Goal: Complete application form

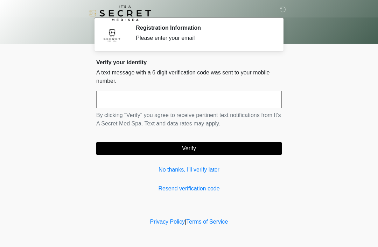
click at [233, 93] on input "text" at bounding box center [188, 99] width 185 height 17
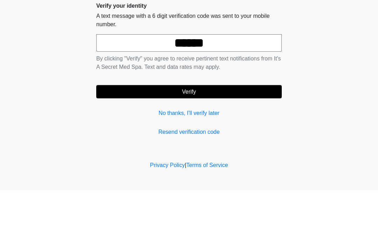
type input "******"
click at [226, 91] on form "****** By clicking "Verify" you agree to receive pertinent text notifications f…" at bounding box center [188, 123] width 185 height 64
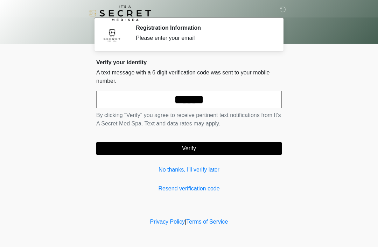
click at [243, 148] on button "Verify" at bounding box center [188, 148] width 185 height 13
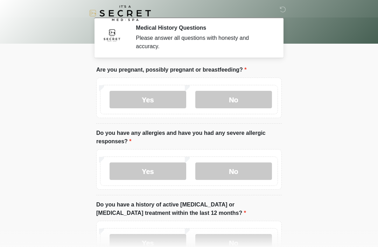
click at [261, 94] on label "No" at bounding box center [233, 99] width 77 height 17
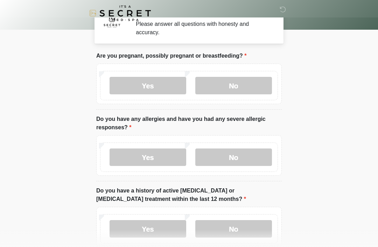
click at [251, 160] on label "No" at bounding box center [233, 157] width 77 height 17
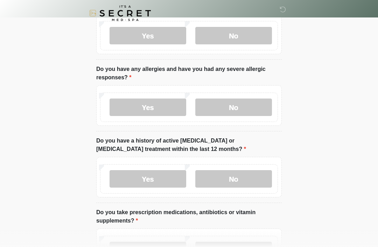
click at [256, 178] on label "No" at bounding box center [233, 178] width 77 height 17
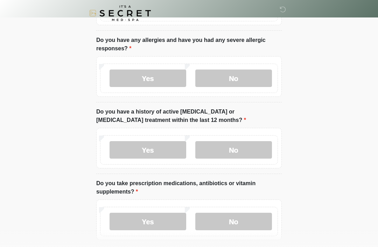
scroll to position [144, 0]
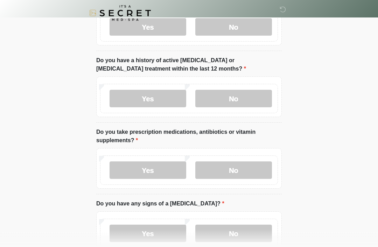
click at [258, 165] on label "No" at bounding box center [233, 170] width 77 height 17
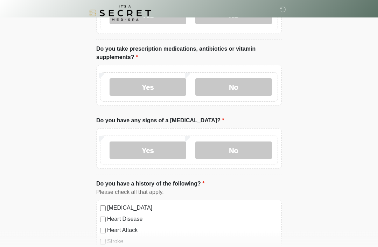
scroll to position [228, 0]
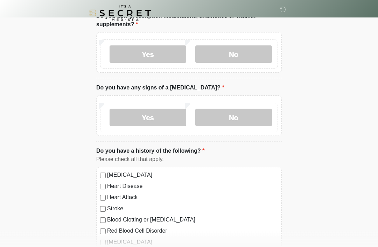
click at [263, 112] on label "No" at bounding box center [233, 117] width 77 height 17
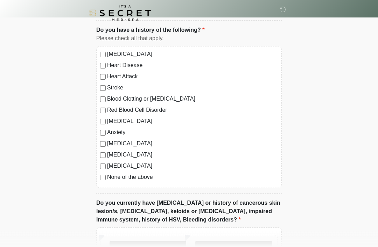
scroll to position [382, 0]
click at [142, 179] on label "None of the above" at bounding box center [192, 177] width 171 height 8
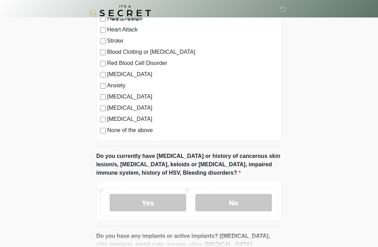
click at [249, 209] on label "No" at bounding box center [233, 202] width 77 height 17
click at [251, 211] on div "Yes No" at bounding box center [189, 202] width 178 height 29
click at [249, 195] on label "No" at bounding box center [233, 202] width 77 height 17
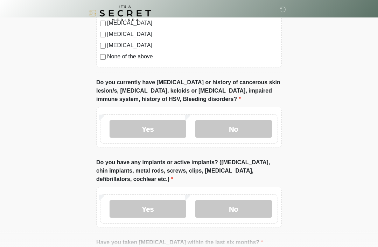
scroll to position [503, 0]
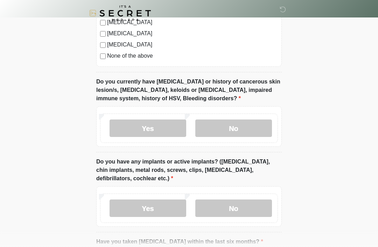
click at [254, 204] on label "No" at bounding box center [233, 208] width 77 height 17
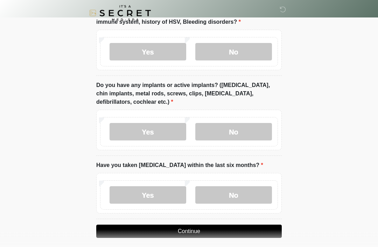
scroll to position [564, 0]
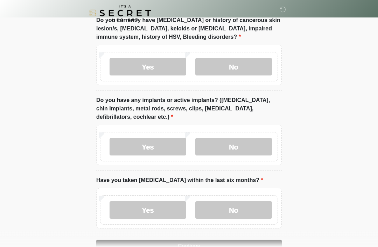
click at [167, 146] on label "Yes" at bounding box center [147, 146] width 77 height 17
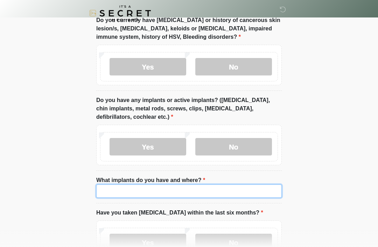
click at [225, 185] on input "What implants do you have and where?" at bounding box center [188, 191] width 185 height 13
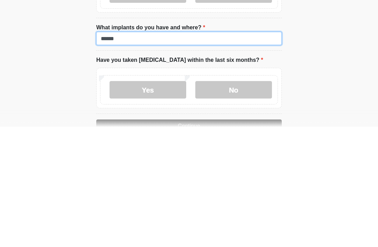
type input "******"
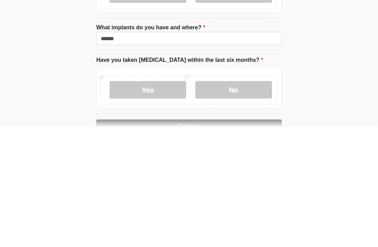
click at [254, 201] on label "No" at bounding box center [233, 209] width 77 height 17
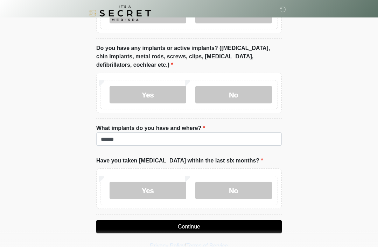
click at [249, 224] on button "Continue" at bounding box center [188, 226] width 185 height 13
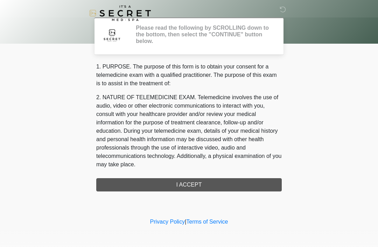
scroll to position [0, 0]
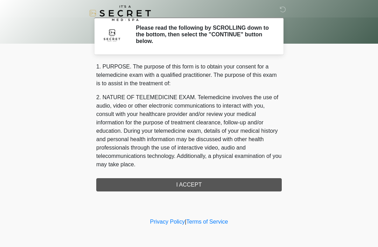
click at [286, 9] on icon at bounding box center [282, 9] width 6 height 6
